Goal: Navigation & Orientation: Find specific page/section

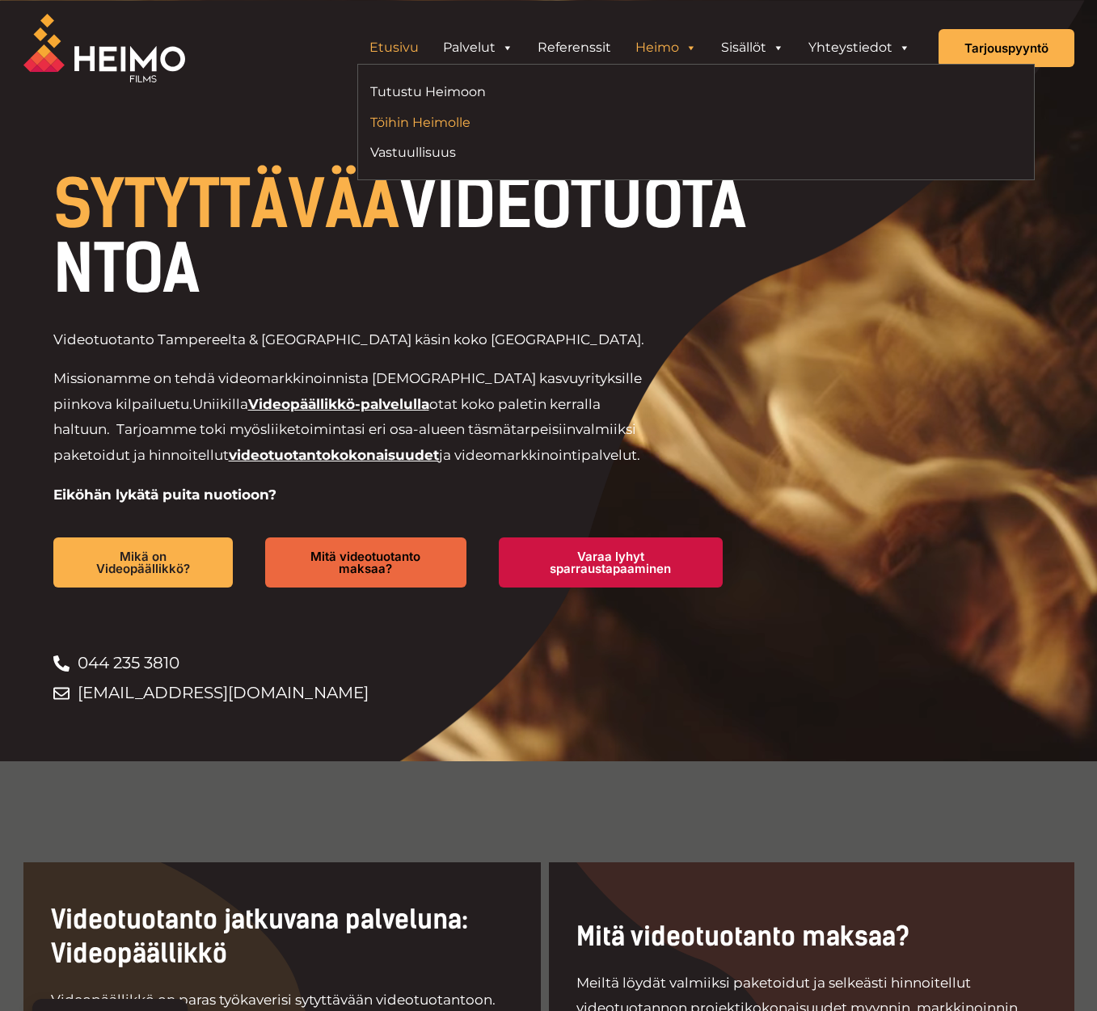
click at [429, 122] on link "Töihin Heimolle" at bounding box center [527, 123] width 314 height 22
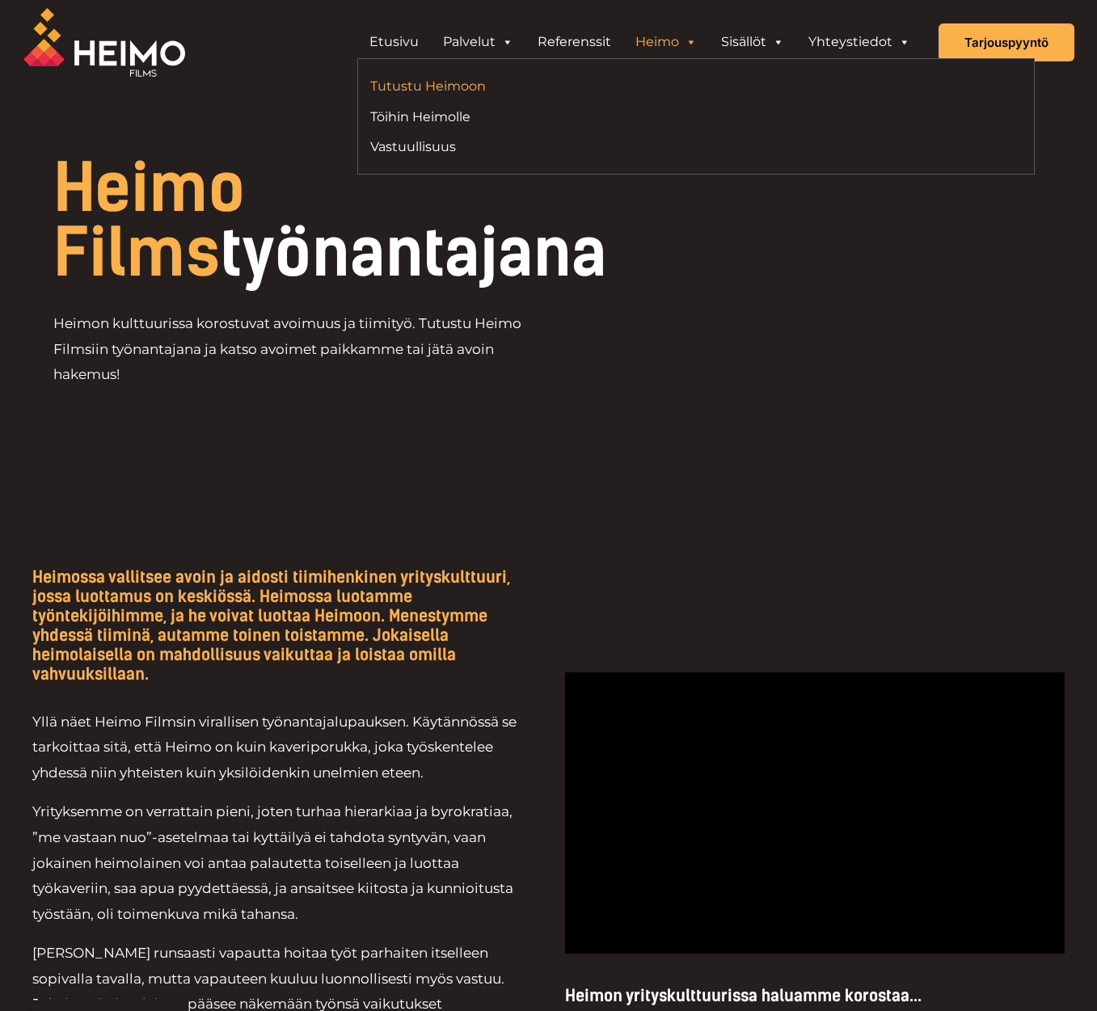
scroll to position [4, 0]
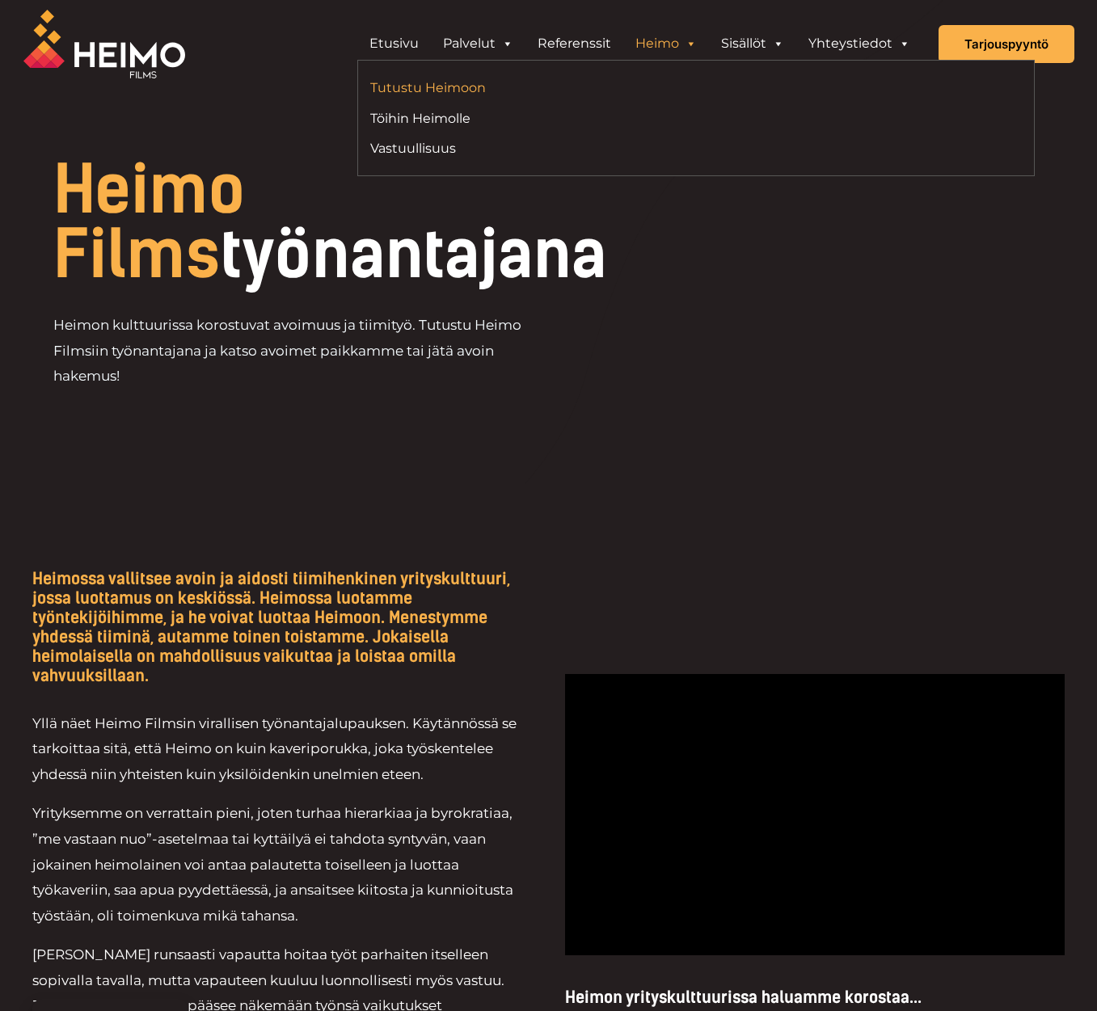
click at [447, 81] on link "Tutustu Heimoon" at bounding box center [527, 88] width 314 height 22
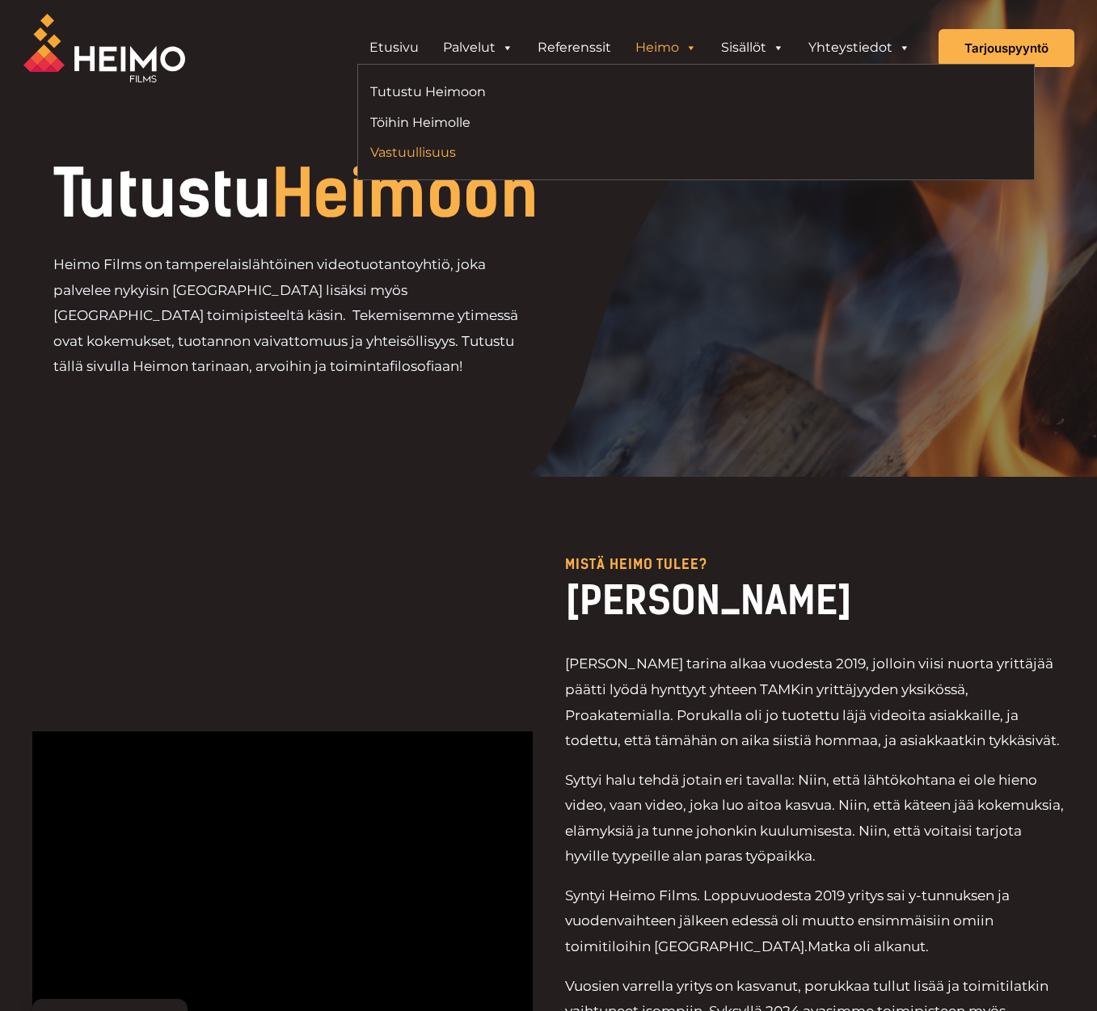
click at [419, 145] on link "Vastuullisuus" at bounding box center [527, 152] width 314 height 22
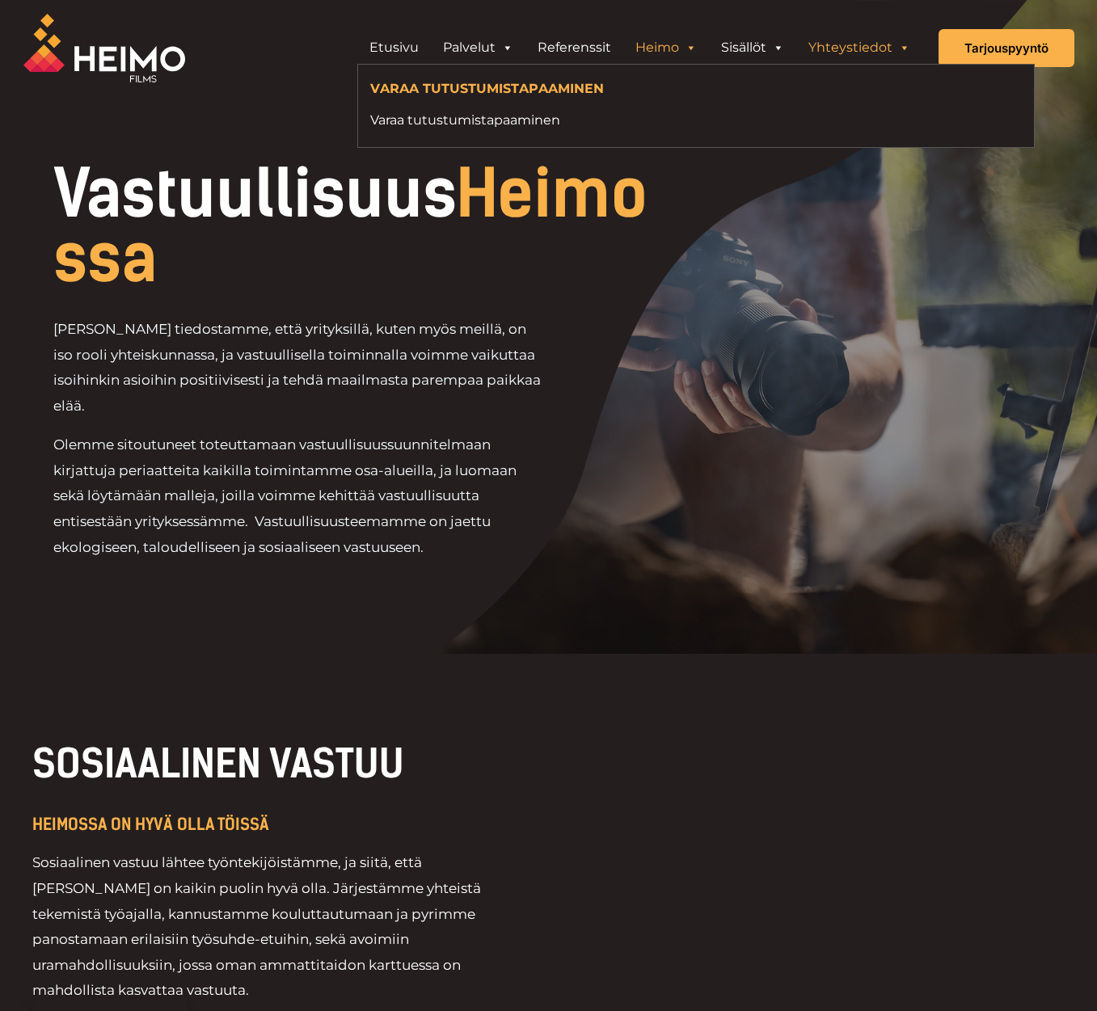
click at [873, 50] on link "Yhteystiedot" at bounding box center [859, 48] width 126 height 32
